Goal: Subscribe to service/newsletter

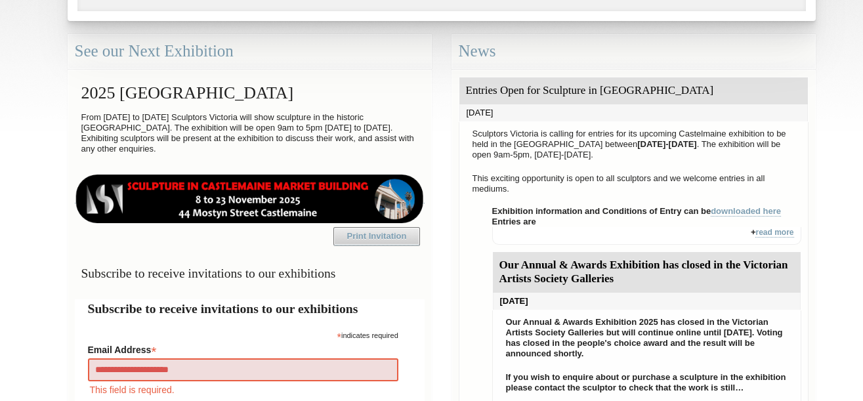
type input "**********"
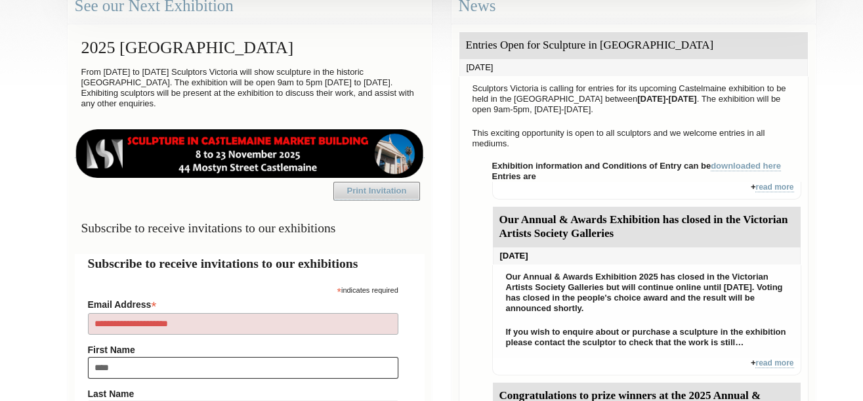
type input "****"
type input "*****"
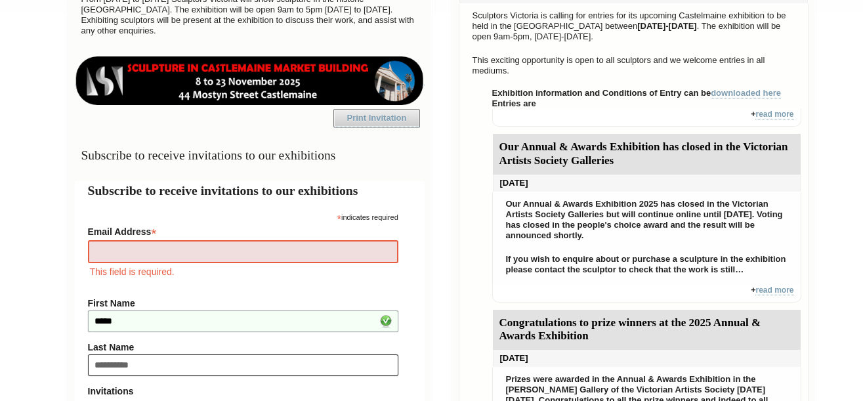
type input "**********"
